Goal: Information Seeking & Learning: Learn about a topic

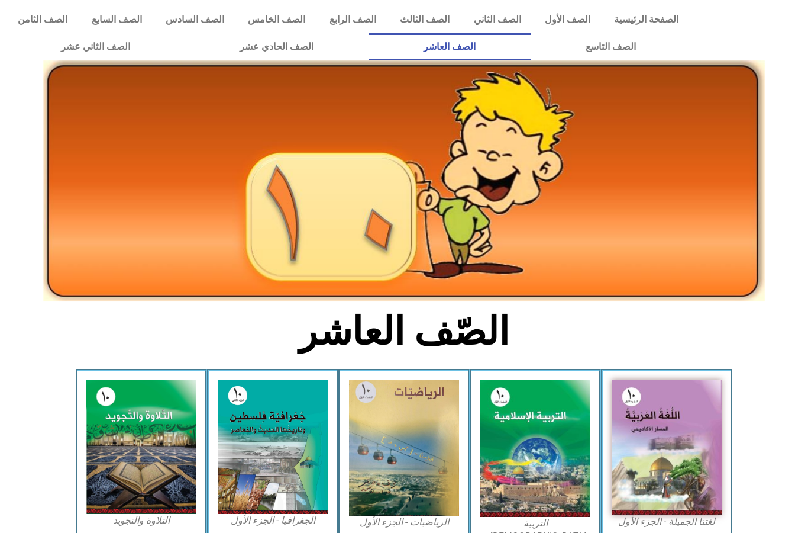
click at [40, 15] on link "الصف الثامن" at bounding box center [42, 19] width 73 height 27
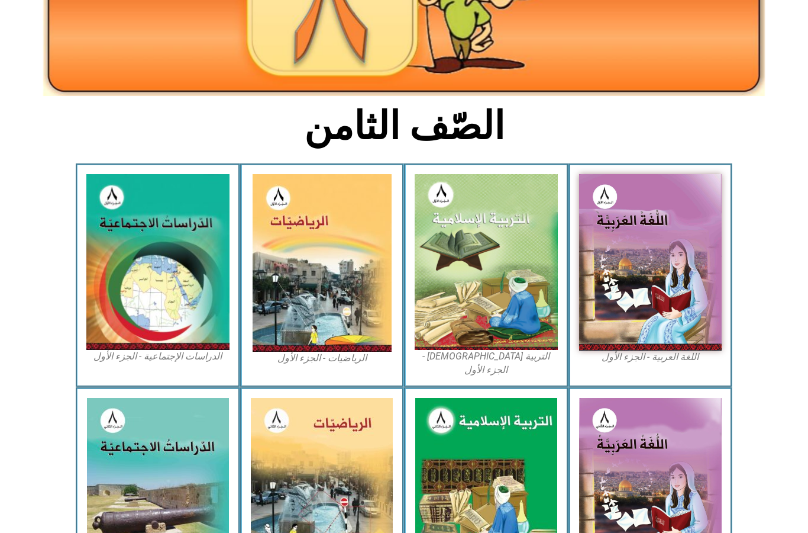
scroll to position [204, 0]
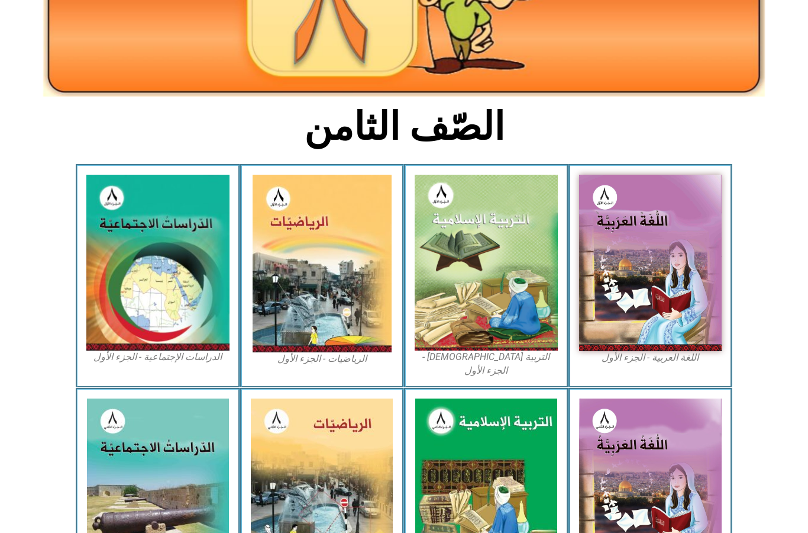
click at [515, 327] on img at bounding box center [486, 263] width 143 height 176
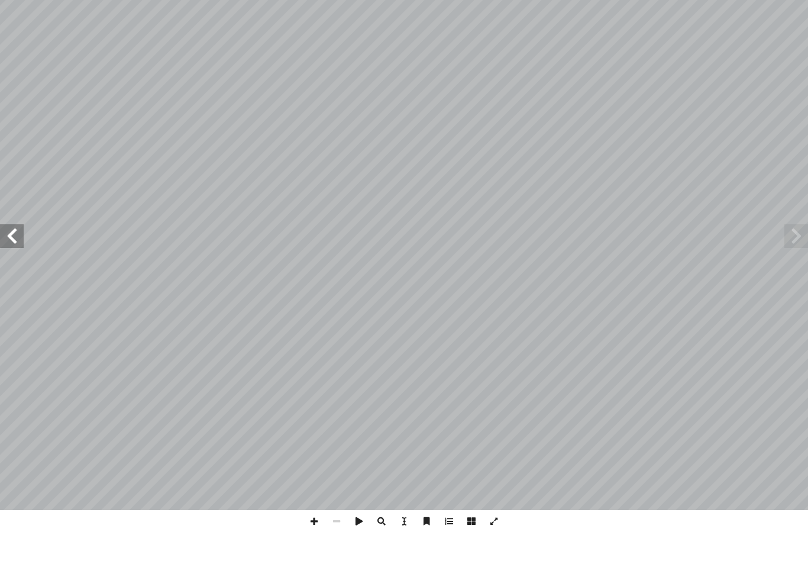
click at [14, 269] on span at bounding box center [12, 281] width 24 height 24
click at [7, 269] on span at bounding box center [12, 281] width 24 height 24
click at [4, 269] on span at bounding box center [12, 281] width 24 height 24
click at [17, 269] on span at bounding box center [12, 281] width 24 height 24
click at [14, 269] on span at bounding box center [12, 281] width 24 height 24
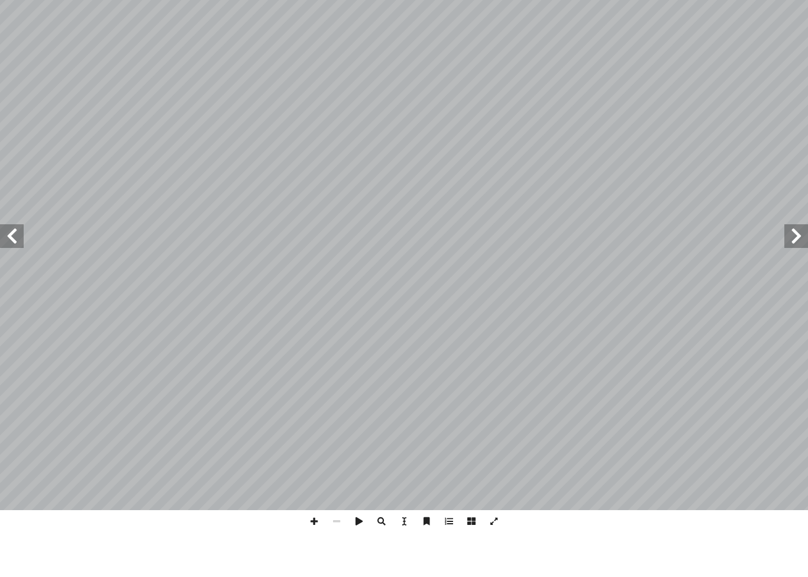
click at [2, 269] on span at bounding box center [12, 281] width 24 height 24
click at [4, 269] on span at bounding box center [12, 281] width 24 height 24
click at [17, 269] on span at bounding box center [12, 281] width 24 height 24
click at [20, 269] on span at bounding box center [12, 281] width 24 height 24
click at [11, 269] on span at bounding box center [12, 281] width 24 height 24
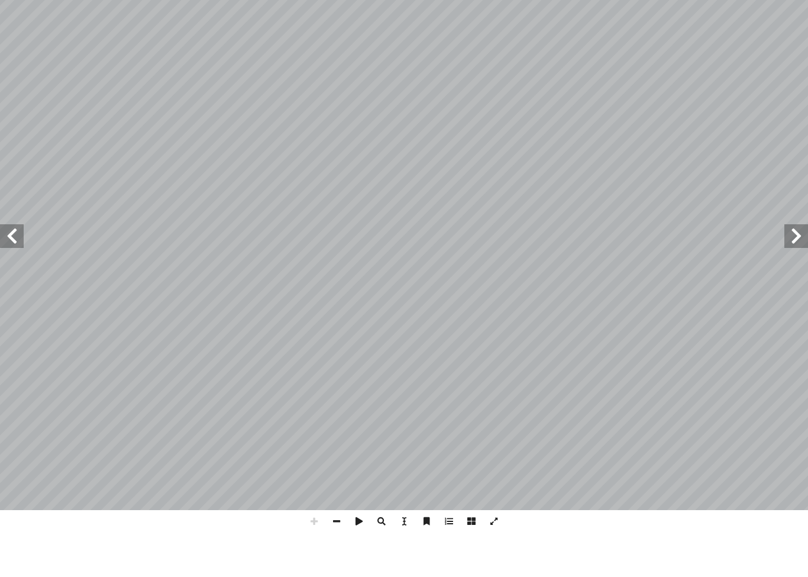
click at [3, 269] on span at bounding box center [12, 281] width 24 height 24
click at [17, 269] on span at bounding box center [12, 281] width 24 height 24
click at [9, 269] on span at bounding box center [12, 281] width 24 height 24
click at [10, 269] on span at bounding box center [12, 281] width 24 height 24
click at [792, 269] on span at bounding box center [797, 281] width 24 height 24
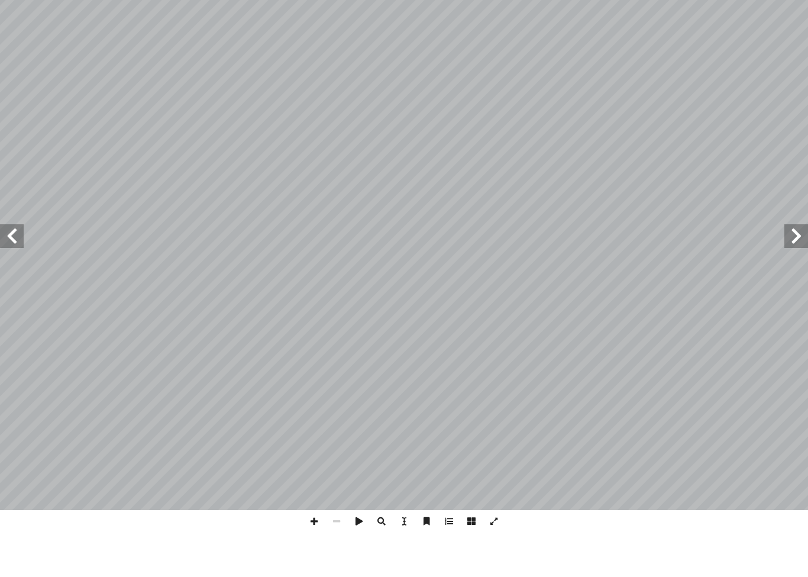
click at [797, 269] on span at bounding box center [797, 281] width 24 height 24
click at [793, 269] on span at bounding box center [797, 281] width 24 height 24
click at [802, 269] on span at bounding box center [797, 281] width 24 height 24
